Goal: Transaction & Acquisition: Book appointment/travel/reservation

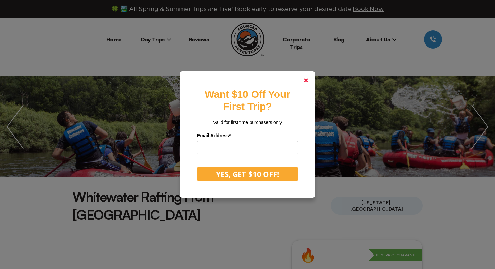
click at [304, 81] on icon at bounding box center [306, 80] width 4 height 4
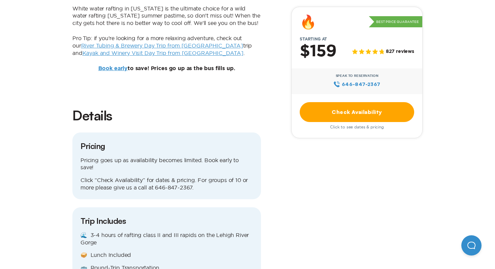
scroll to position [674, 0]
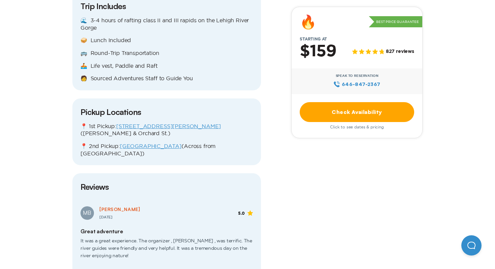
scroll to position [878, 0]
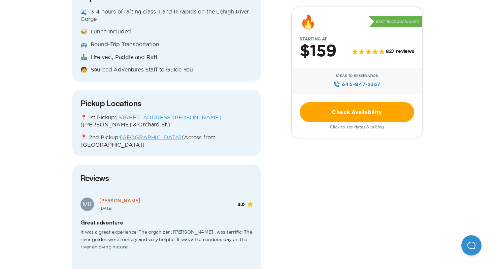
click at [350, 110] on link "Check Availability" at bounding box center [357, 112] width 114 height 20
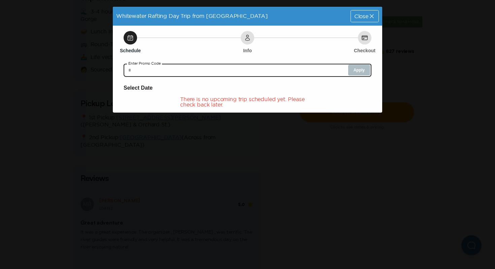
click at [275, 69] on input "text" at bounding box center [248, 69] width 248 height 13
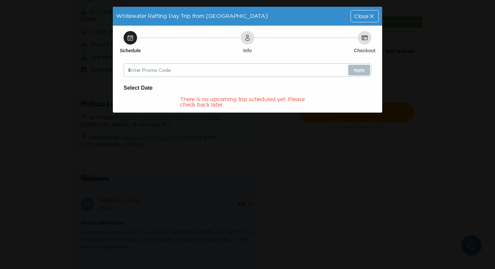
click at [364, 19] on div "Close" at bounding box center [365, 15] width 28 height 11
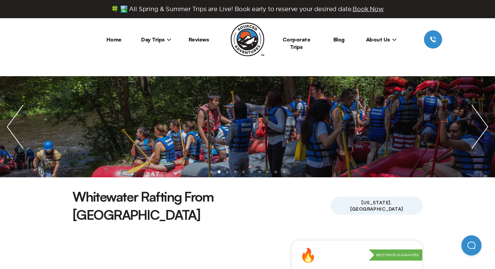
click at [144, 36] on span "Day Trips" at bounding box center [156, 39] width 30 height 7
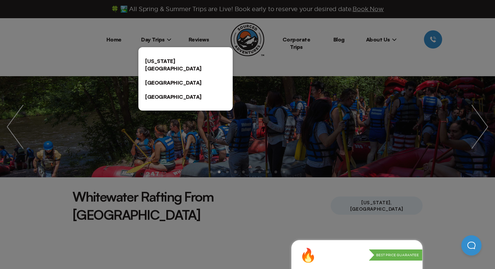
click at [160, 58] on link "[US_STATE][GEOGRAPHIC_DATA]" at bounding box center [185, 65] width 94 height 22
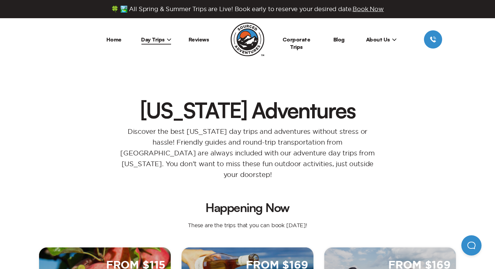
drag, startPoint x: 389, startPoint y: 160, endPoint x: 392, endPoint y: 155, distance: 6.2
click at [389, 160] on div "Discover the best New York day trips and adventures without stress or hassle! F…" at bounding box center [248, 150] width 428 height 59
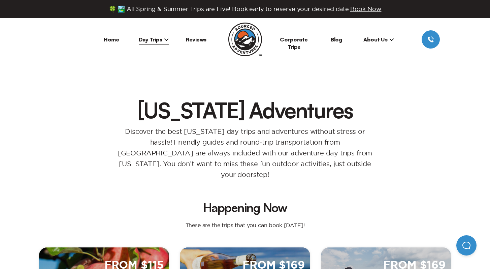
scroll to position [171, 0]
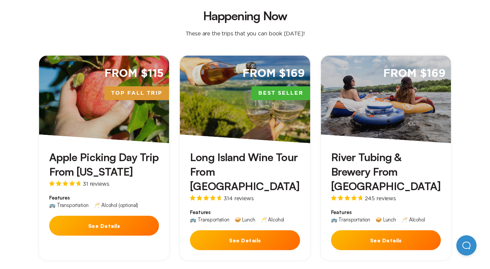
scroll to position [209, 0]
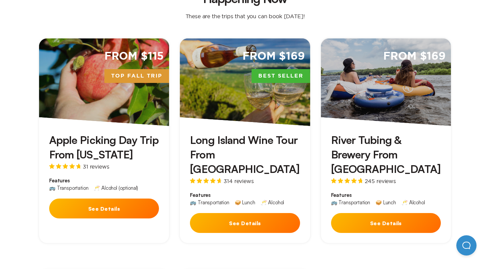
click at [392, 99] on div "From $169" at bounding box center [386, 82] width 130 height 88
click at [244, 109] on div "From $169 Best Seller" at bounding box center [245, 82] width 130 height 88
click at [111, 89] on div "From $115 Top Fall Trip" at bounding box center [104, 82] width 130 height 88
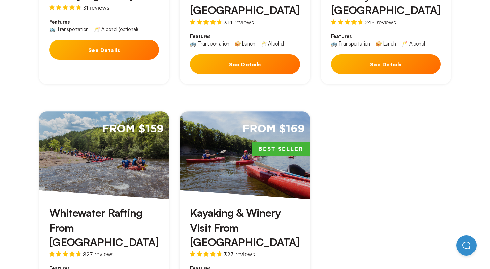
scroll to position [369, 0]
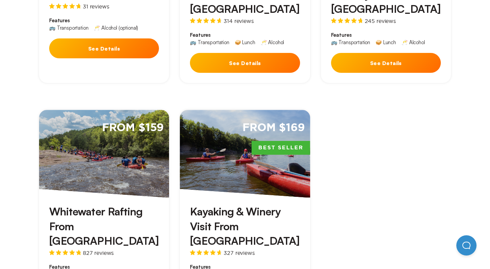
click at [116, 144] on div "From $159" at bounding box center [104, 154] width 130 height 88
click at [235, 140] on div "From $169 Best Seller" at bounding box center [245, 154] width 130 height 88
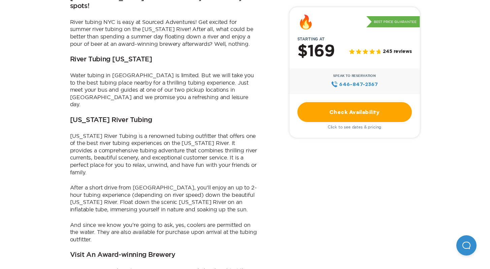
scroll to position [426, 0]
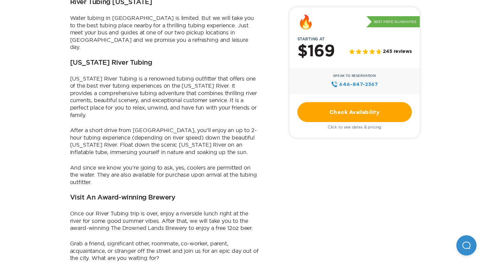
click at [355, 115] on link "Check Availability" at bounding box center [354, 112] width 114 height 20
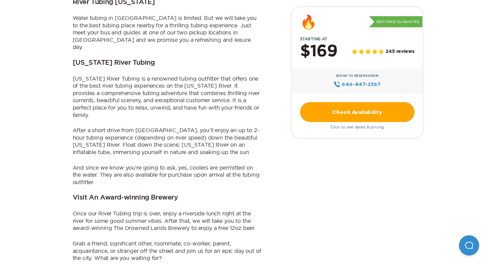
scroll to position [0, 0]
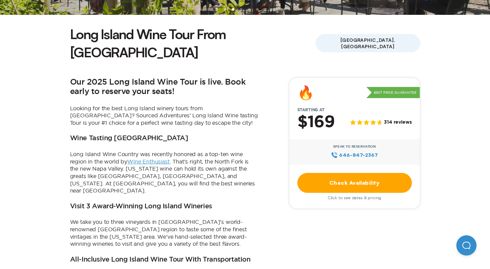
scroll to position [167, 0]
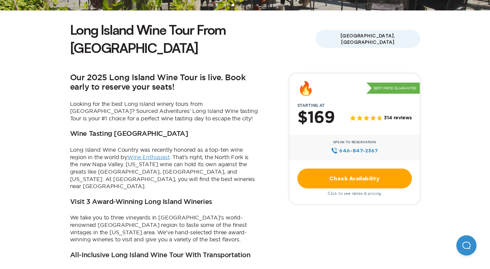
drag, startPoint x: 375, startPoint y: 148, endPoint x: 375, endPoint y: 154, distance: 5.1
click at [375, 150] on div "🔥 Best Price Guarantee Starting at $169 314 reviews Speak to Reservation 646‍-8…" at bounding box center [354, 138] width 131 height 131
click at [376, 168] on link "Check Availability" at bounding box center [354, 178] width 114 height 20
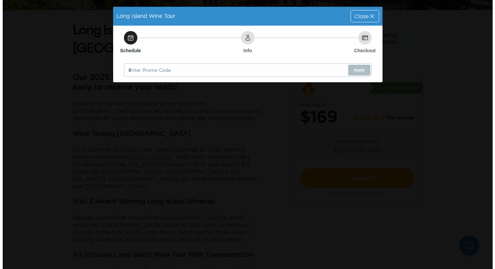
scroll to position [0, 0]
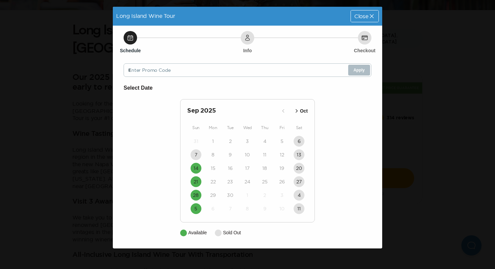
click at [297, 112] on icon "button" at bounding box center [296, 110] width 7 height 7
click at [414, 147] on div "Long Island Wine Tour Close Schedule Info Checkout Enter Promo Code Apply Selec…" at bounding box center [247, 134] width 495 height 269
click at [363, 13] on div "Close" at bounding box center [365, 15] width 28 height 11
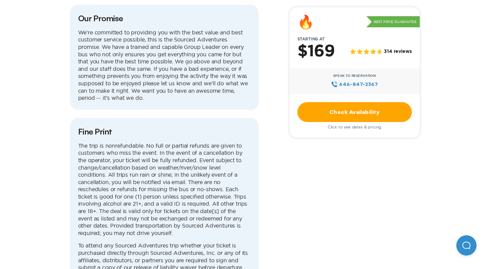
scroll to position [2367, 0]
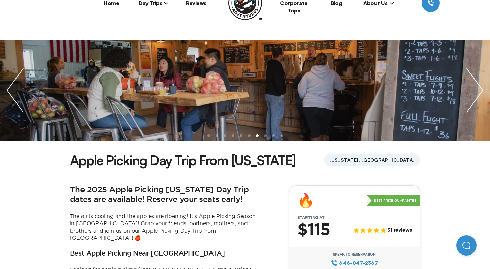
scroll to position [131, 0]
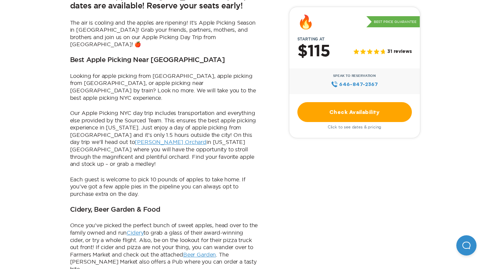
scroll to position [249, 0]
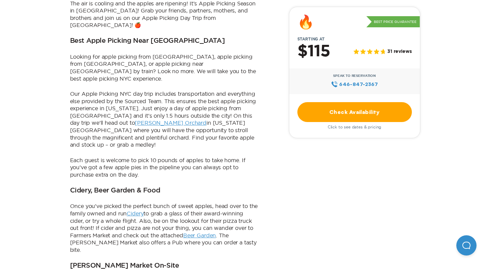
click at [135, 120] on link "Pennings Orchard" at bounding box center [171, 123] width 72 height 6
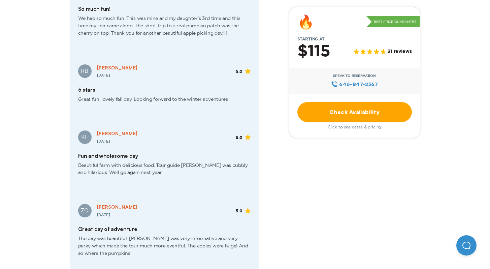
scroll to position [1177, 0]
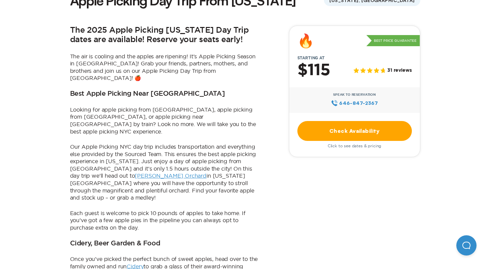
click at [400, 135] on link "Check Availability" at bounding box center [354, 131] width 114 height 20
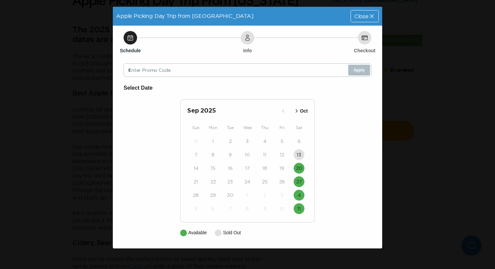
click at [301, 109] on p "Oct" at bounding box center [304, 110] width 8 height 7
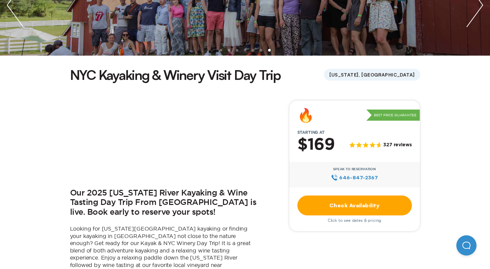
scroll to position [180, 0]
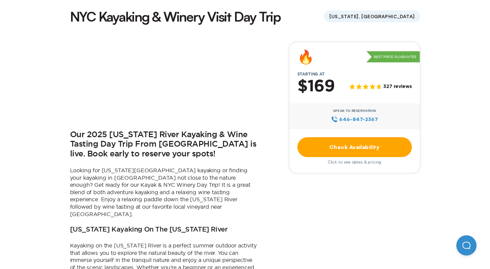
click at [387, 142] on link "Check Availability" at bounding box center [354, 147] width 114 height 20
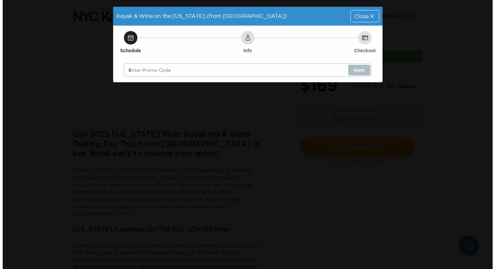
scroll to position [0, 0]
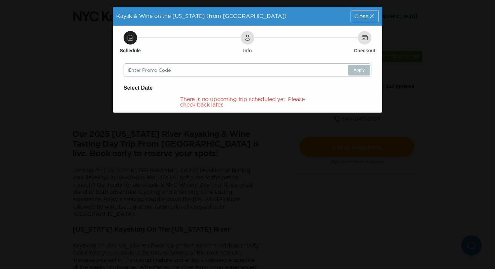
click at [428, 100] on div "Kayak & Wine on the [US_STATE] (from [GEOGRAPHIC_DATA]) Close Schedule Info Che…" at bounding box center [247, 134] width 495 height 269
click at [364, 11] on div "Close" at bounding box center [365, 15] width 28 height 11
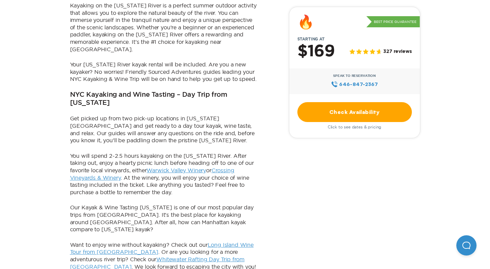
scroll to position [429, 0]
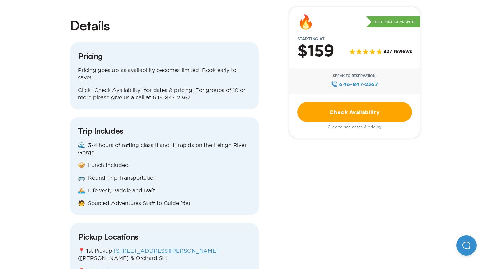
scroll to position [763, 0]
